Goal: Task Accomplishment & Management: Complete application form

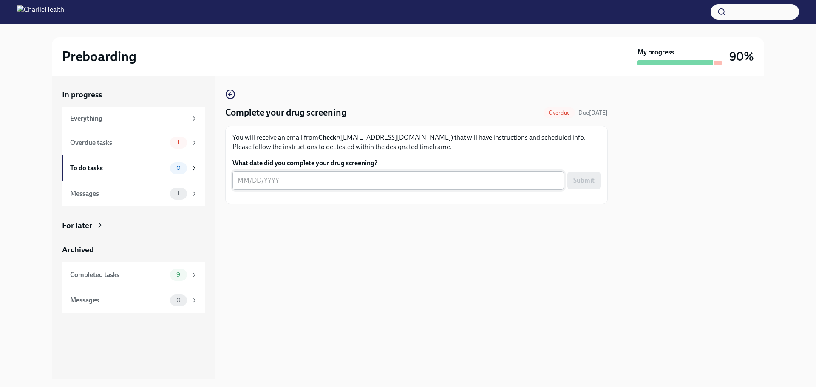
click at [367, 179] on textarea "What date did you complete your drug screening?" at bounding box center [397, 180] width 321 height 10
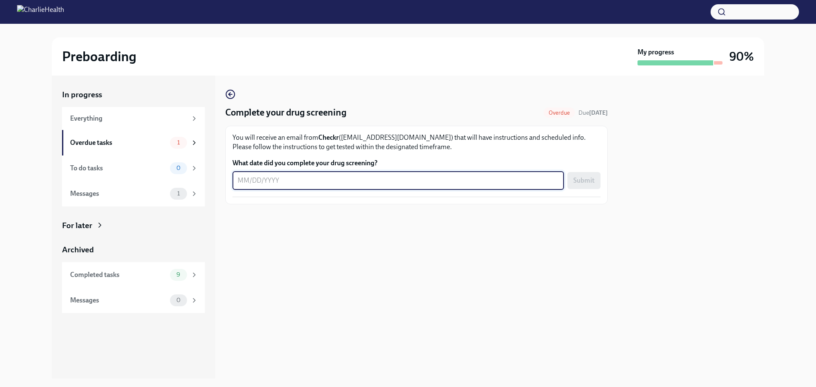
click at [324, 181] on textarea "What date did you complete your drug screening?" at bounding box center [397, 180] width 321 height 10
type textarea "10/08/2025"
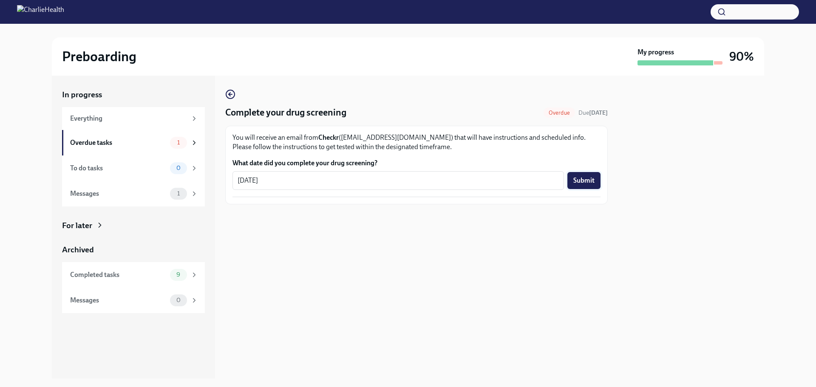
click at [578, 184] on span "Submit" at bounding box center [583, 180] width 21 height 8
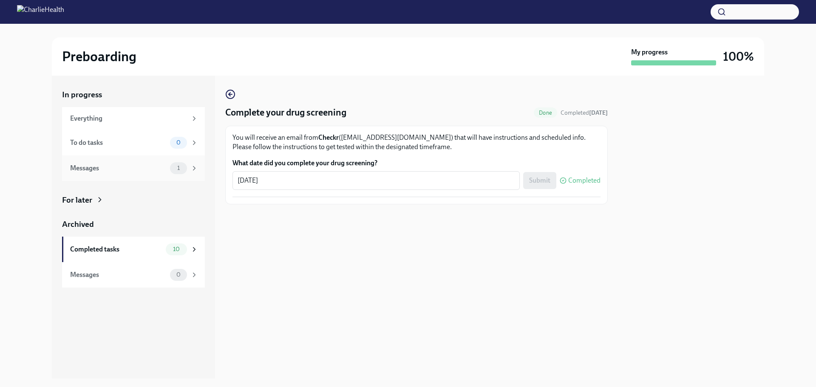
click at [167, 169] on div "Messages 1" at bounding box center [134, 168] width 128 height 12
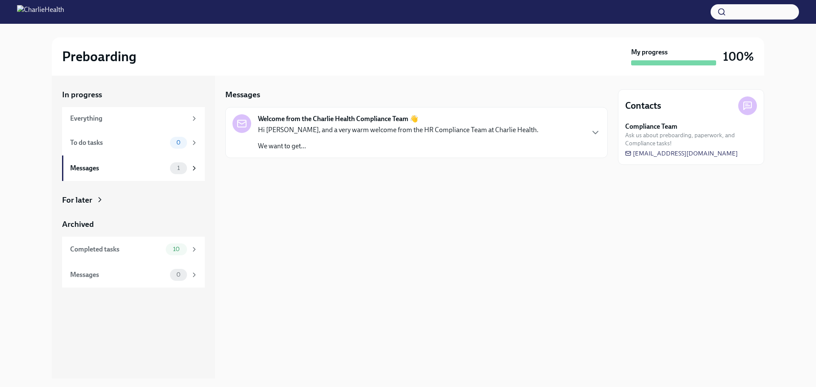
click at [277, 149] on p "We want to get..." at bounding box center [398, 145] width 280 height 9
